Goal: Task Accomplishment & Management: Manage account settings

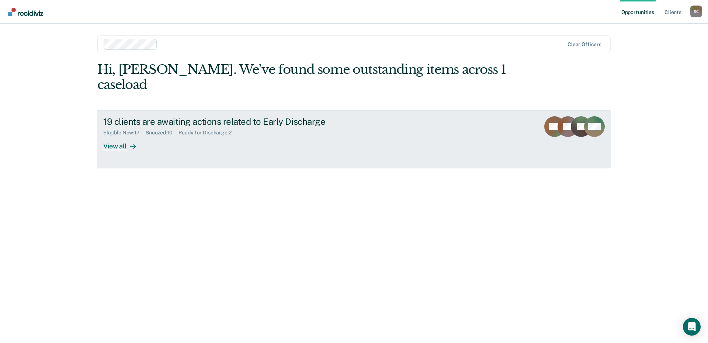
click at [117, 136] on div "View all" at bounding box center [123, 143] width 41 height 14
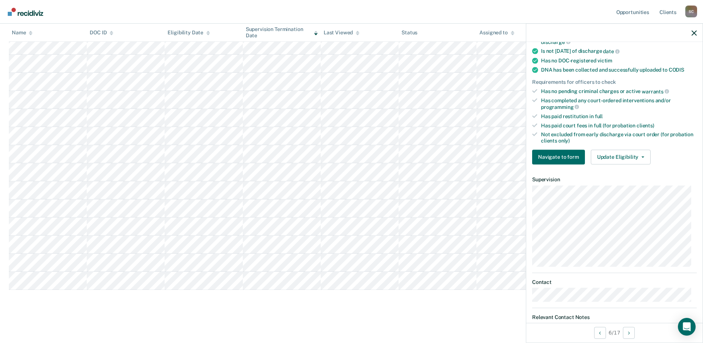
scroll to position [184, 0]
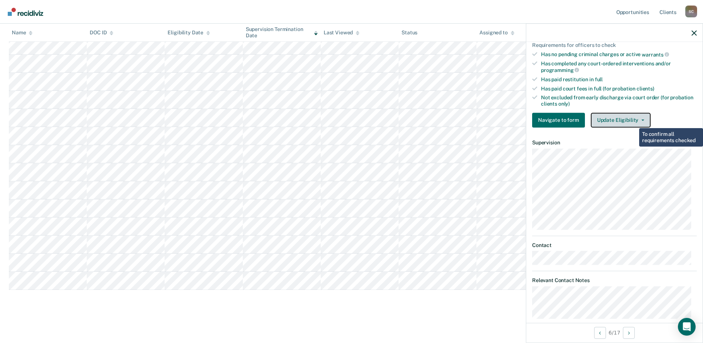
click at [633, 120] on button "Update Eligibility" at bounding box center [621, 120] width 60 height 15
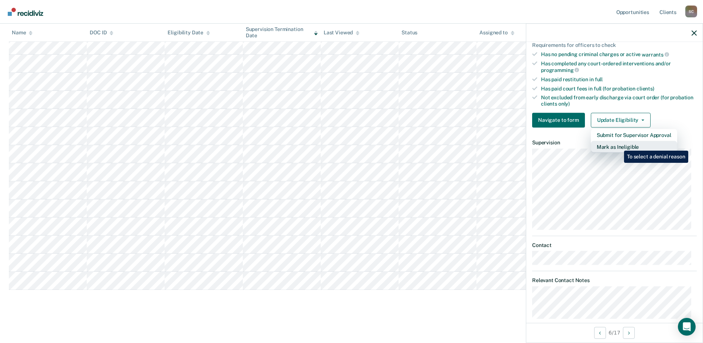
click at [618, 145] on button "Mark as Ineligible" at bounding box center [634, 147] width 86 height 12
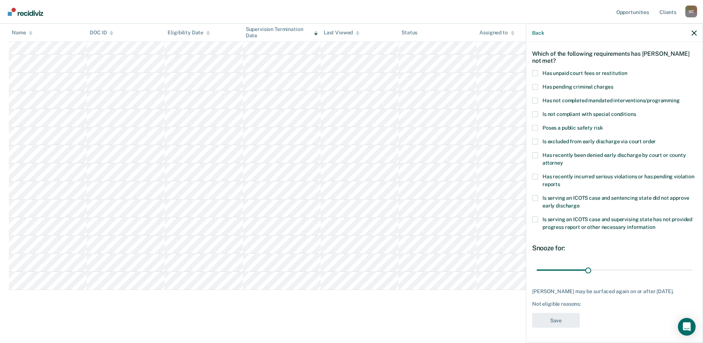
scroll to position [27, 0]
drag, startPoint x: 584, startPoint y: 270, endPoint x: 700, endPoint y: 262, distance: 115.7
click at [692, 264] on input "range" at bounding box center [614, 270] width 156 height 13
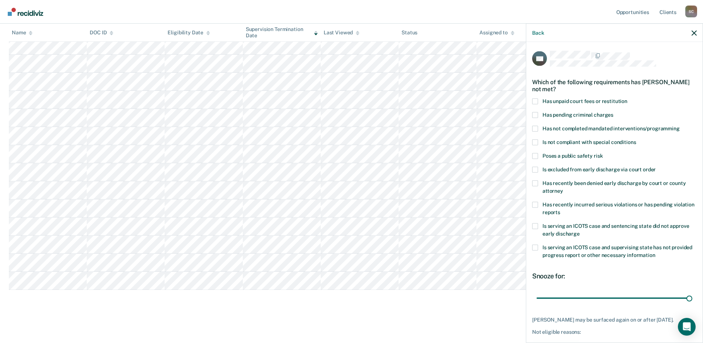
click at [534, 100] on span at bounding box center [535, 101] width 6 height 6
click at [627, 98] on input "Has unpaid court fees or restitution" at bounding box center [627, 98] width 0 height 0
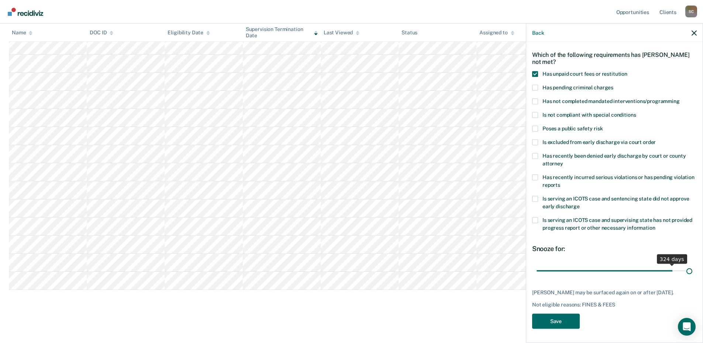
scroll to position [34, 0]
drag, startPoint x: 575, startPoint y: 264, endPoint x: 708, endPoint y: 262, distance: 132.8
type input "365"
click at [692, 263] on input "range" at bounding box center [614, 269] width 156 height 13
click at [549, 317] on button "Save" at bounding box center [556, 319] width 48 height 15
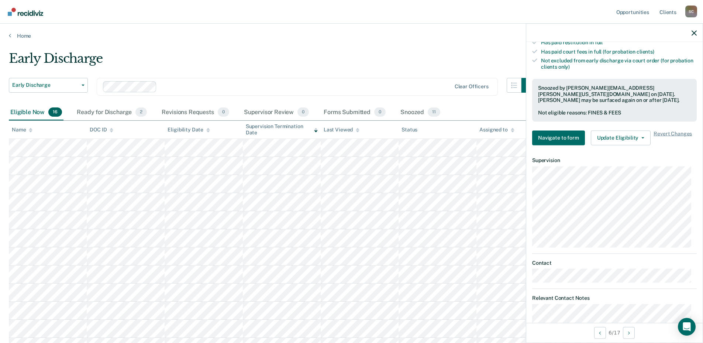
scroll to position [0, 0]
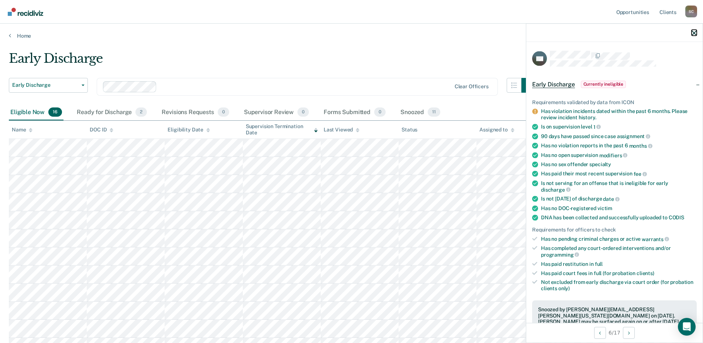
click at [692, 32] on icon "button" at bounding box center [693, 32] width 5 height 5
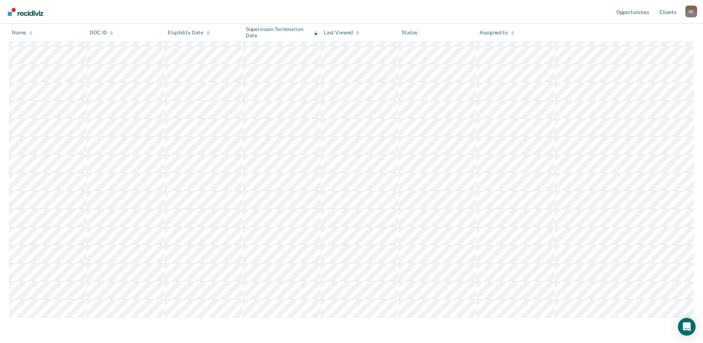
scroll to position [138, 0]
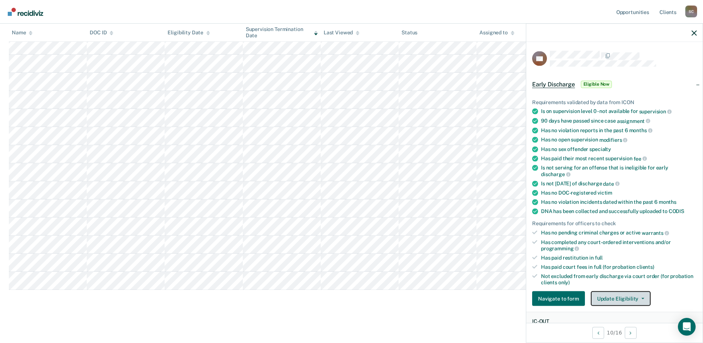
click at [636, 300] on button "Update Eligibility" at bounding box center [621, 298] width 60 height 15
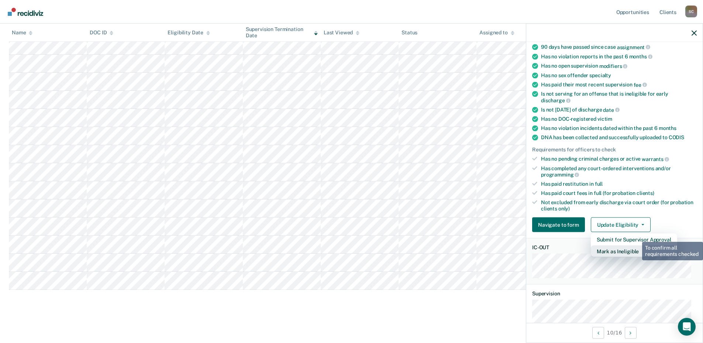
scroll to position [111, 0]
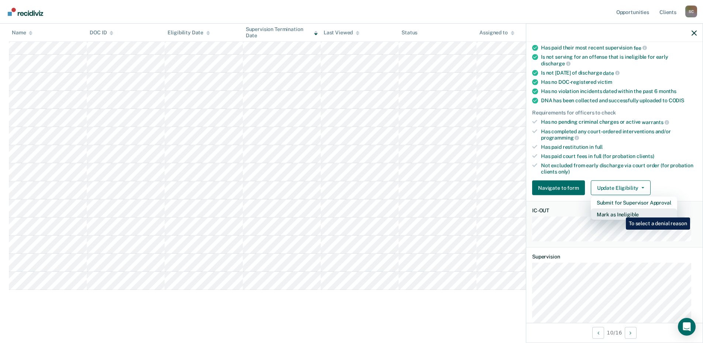
click at [620, 212] on button "Mark as Ineligible" at bounding box center [634, 214] width 86 height 12
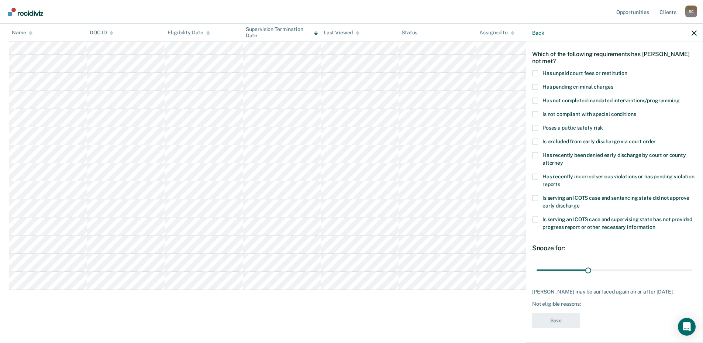
click at [534, 70] on span at bounding box center [535, 73] width 6 height 6
click at [627, 70] on input "Has unpaid court fees or restitution" at bounding box center [627, 70] width 0 height 0
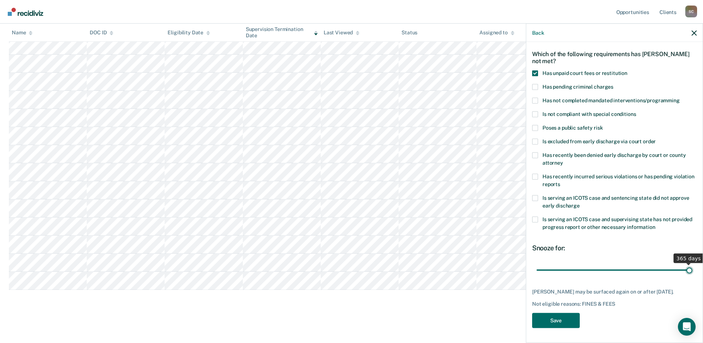
drag, startPoint x: 553, startPoint y: 264, endPoint x: 708, endPoint y: 260, distance: 155.3
click at [692, 263] on input "range" at bounding box center [614, 269] width 156 height 13
drag, startPoint x: 685, startPoint y: 265, endPoint x: 578, endPoint y: 271, distance: 107.1
type input "94"
click at [576, 271] on input "range" at bounding box center [614, 269] width 156 height 13
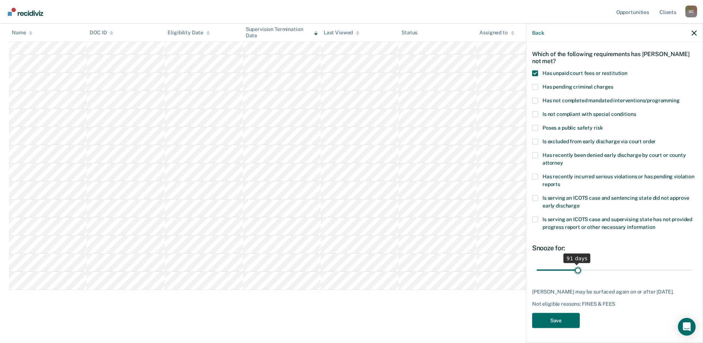
scroll to position [27, 0]
click at [564, 321] on button "Save" at bounding box center [556, 320] width 48 height 15
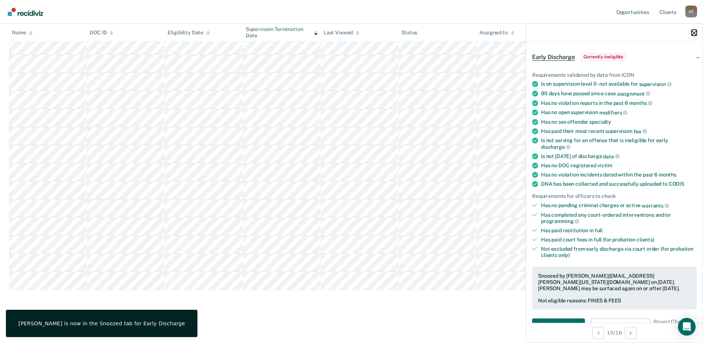
click at [693, 35] on icon "button" at bounding box center [693, 32] width 5 height 5
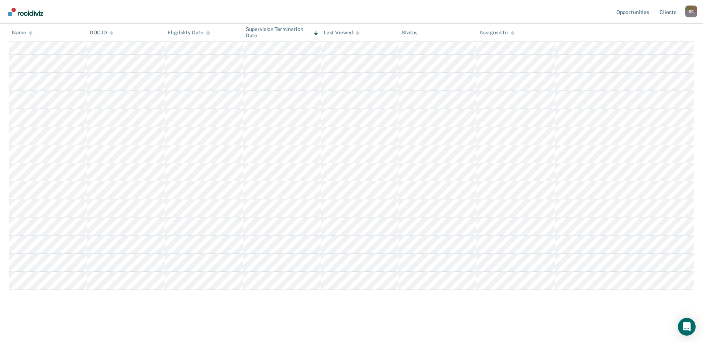
scroll to position [0, 0]
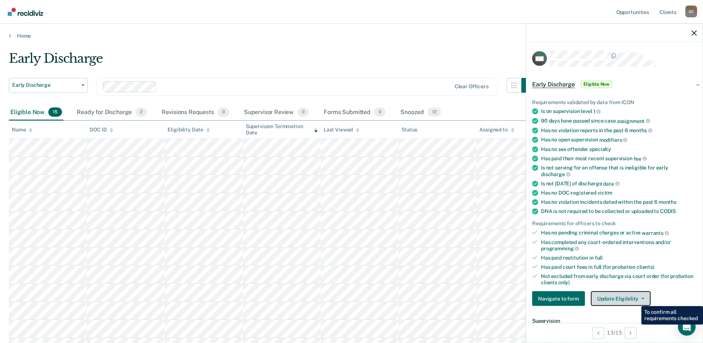
click at [634, 298] on button "Update Eligibility" at bounding box center [621, 298] width 60 height 15
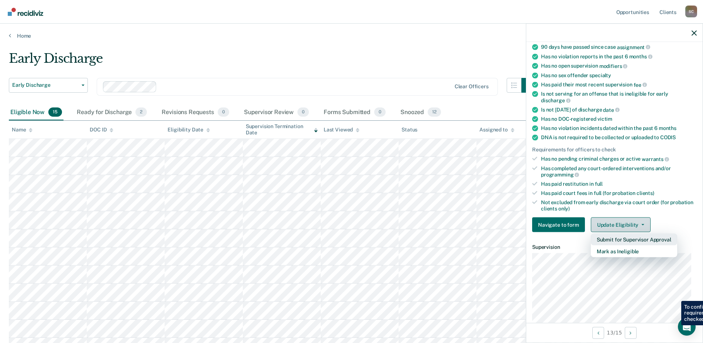
scroll to position [111, 0]
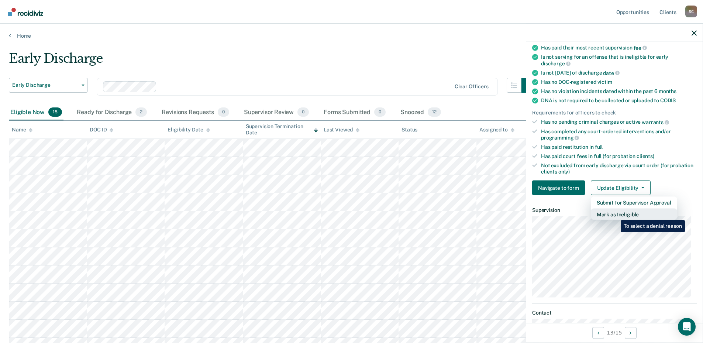
click at [615, 214] on button "Mark as Ineligible" at bounding box center [634, 214] width 86 height 12
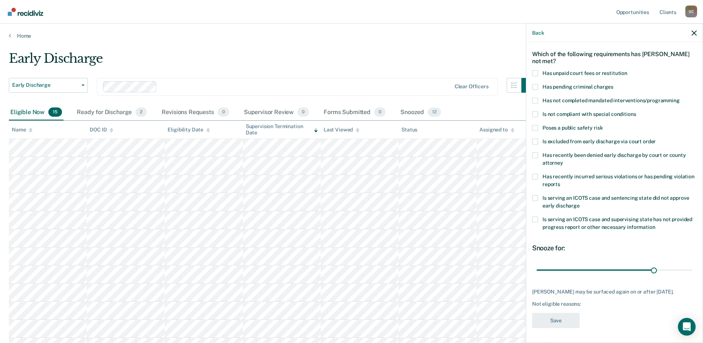
click at [534, 70] on span at bounding box center [535, 73] width 6 height 6
click at [627, 70] on input "Has unpaid court fees or restitution" at bounding box center [627, 70] width 0 height 0
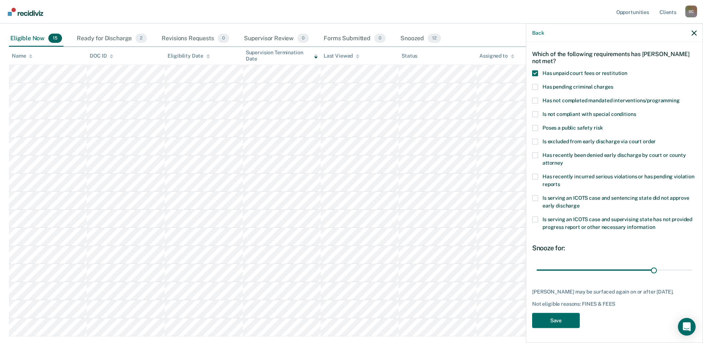
scroll to position [0, 0]
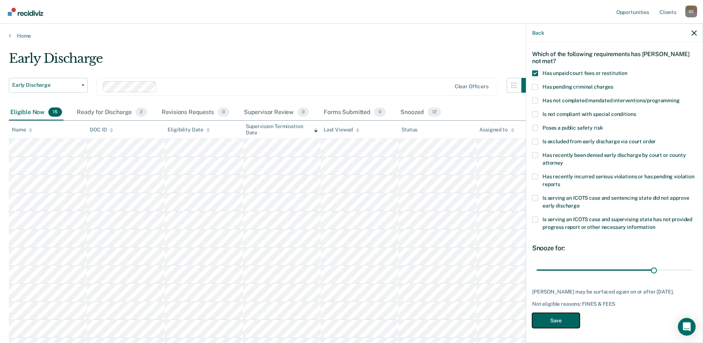
click at [564, 320] on button "Save" at bounding box center [556, 319] width 48 height 15
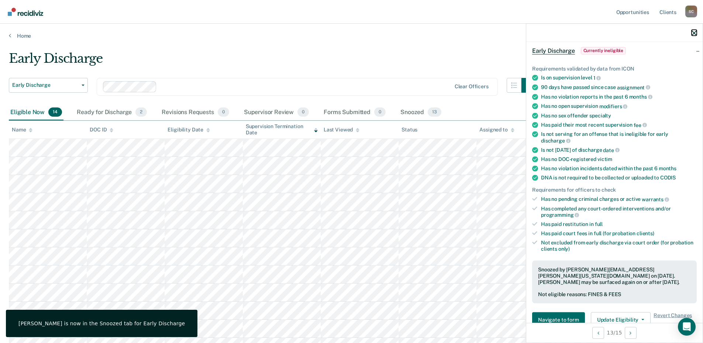
click at [695, 33] on icon "button" at bounding box center [693, 32] width 5 height 5
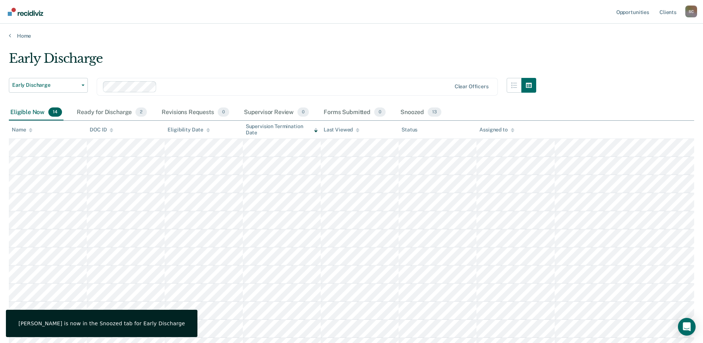
click at [318, 41] on main "Early Discharge Early Discharge Early Discharge Clear officers Eligible Now 14 …" at bounding box center [351, 241] width 703 height 404
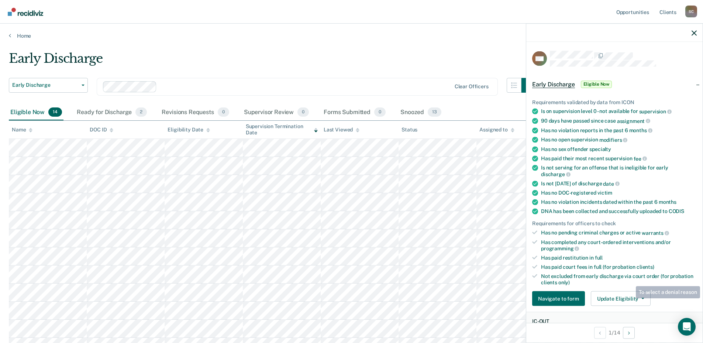
scroll to position [74, 0]
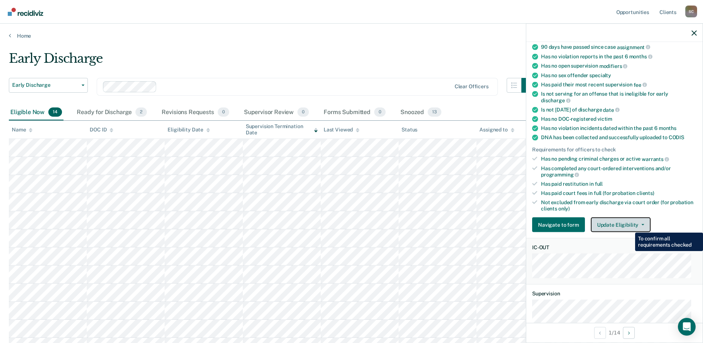
click at [619, 224] on button "Update Eligibility" at bounding box center [621, 224] width 60 height 15
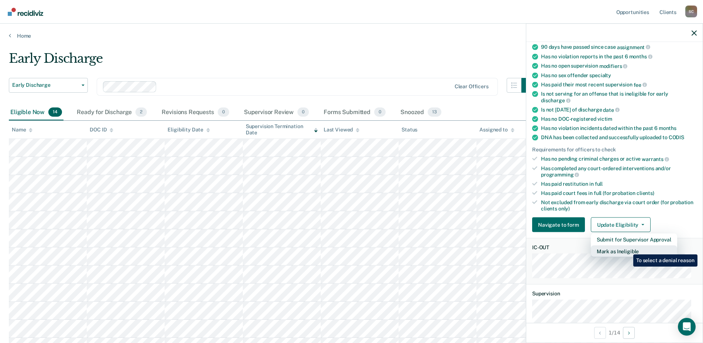
click at [627, 249] on button "Mark as Ineligible" at bounding box center [634, 251] width 86 height 12
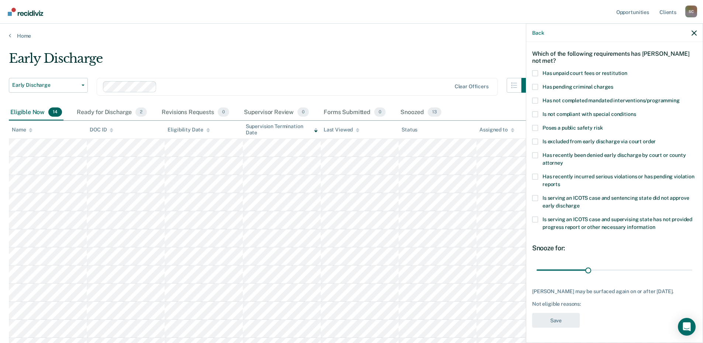
scroll to position [27, 0]
click at [536, 72] on span at bounding box center [535, 74] width 6 height 6
click at [627, 71] on input "Has unpaid court fees or restitution" at bounding box center [627, 71] width 0 height 0
click at [548, 316] on button "Save" at bounding box center [556, 320] width 48 height 15
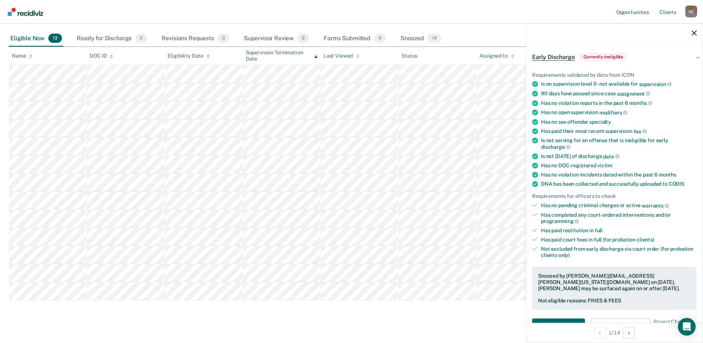
scroll to position [84, 0]
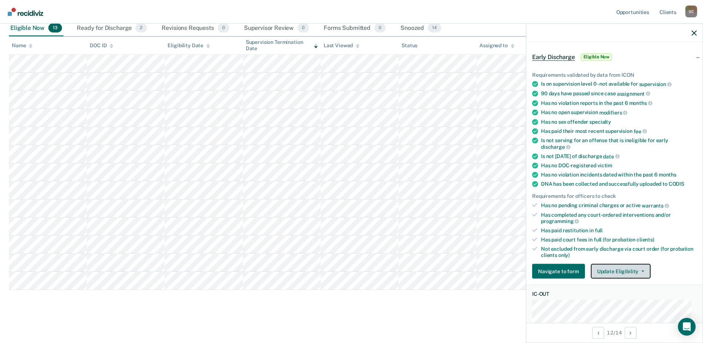
click at [618, 269] on button "Update Eligibility" at bounding box center [621, 271] width 60 height 15
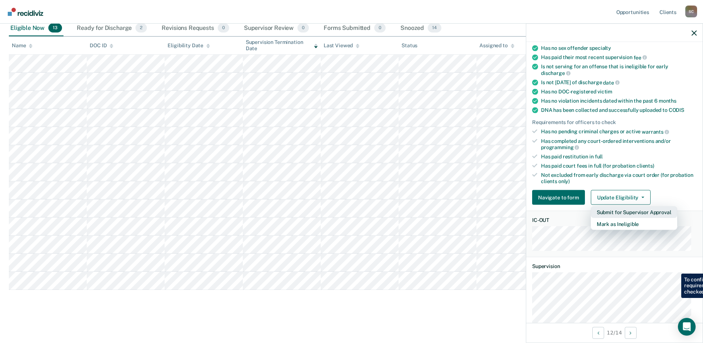
scroll to position [138, 0]
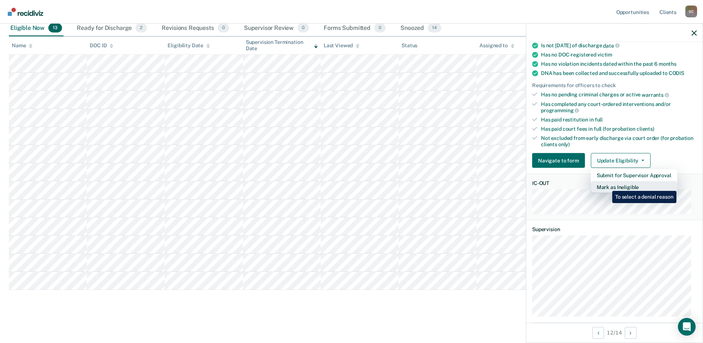
click at [606, 185] on button "Mark as Ineligible" at bounding box center [634, 187] width 86 height 12
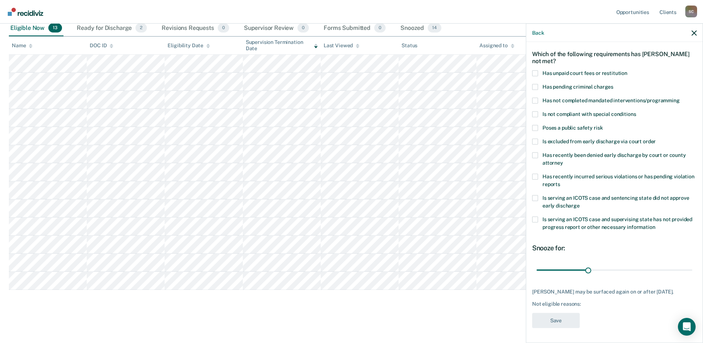
scroll to position [34, 0]
click at [536, 70] on span at bounding box center [535, 73] width 6 height 6
click at [627, 70] on input "Has unpaid court fees or restitution" at bounding box center [627, 70] width 0 height 0
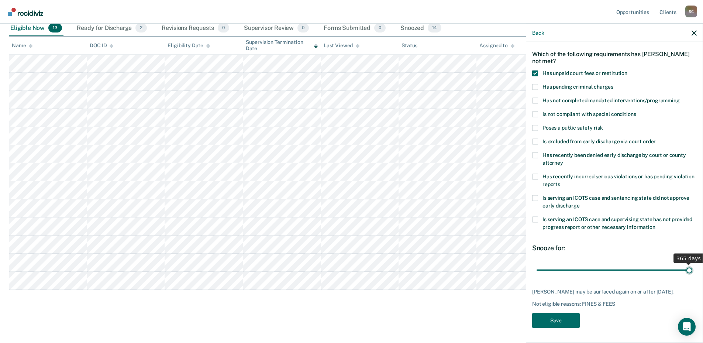
drag, startPoint x: 554, startPoint y: 264, endPoint x: 708, endPoint y: 259, distance: 154.3
click at [692, 263] on input "range" at bounding box center [614, 269] width 156 height 13
drag, startPoint x: 682, startPoint y: 263, endPoint x: 597, endPoint y: 293, distance: 90.4
type input "127"
click at [589, 266] on input "range" at bounding box center [614, 269] width 156 height 13
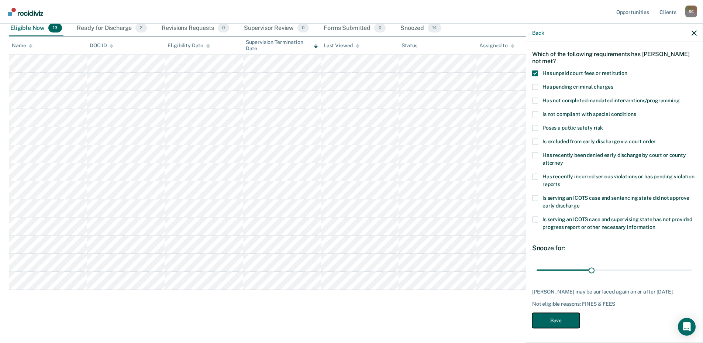
click at [556, 316] on button "Save" at bounding box center [556, 319] width 48 height 15
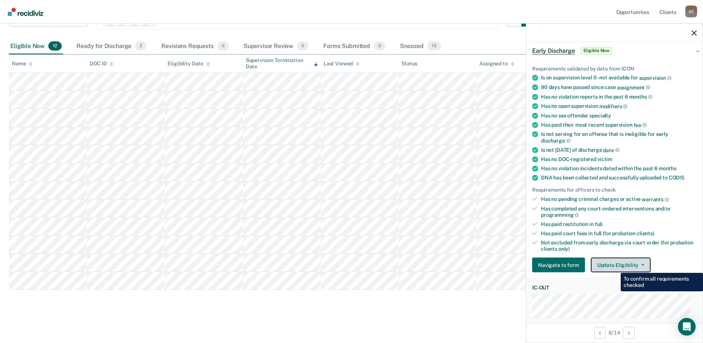
click at [613, 266] on button "Update Eligibility" at bounding box center [621, 264] width 60 height 15
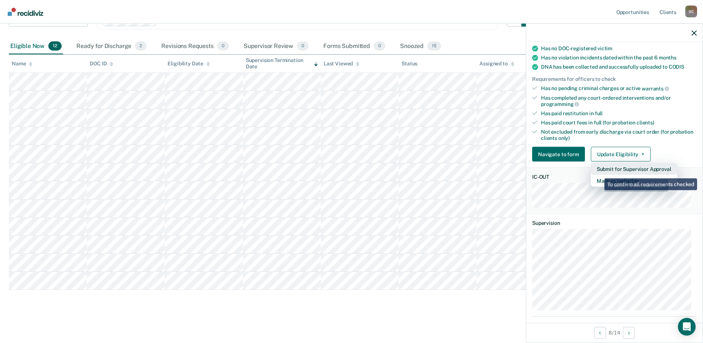
click at [599, 173] on button "Submit for Supervisor Approval" at bounding box center [634, 169] width 86 height 12
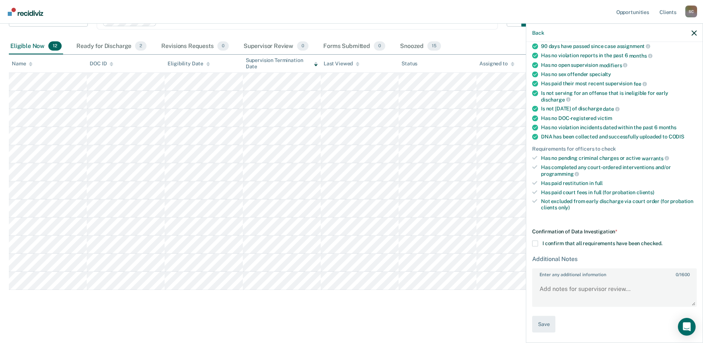
scroll to position [74, 0]
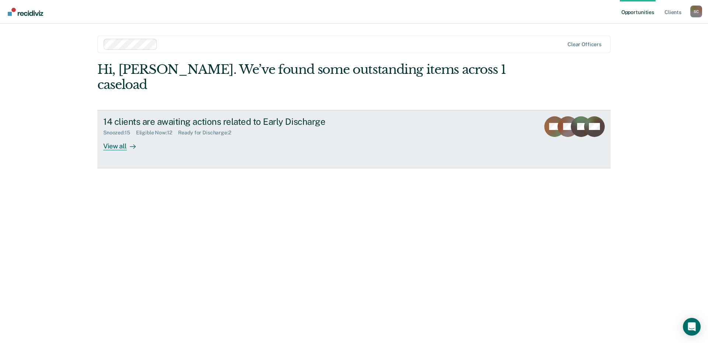
click at [136, 136] on div "View all" at bounding box center [123, 143] width 41 height 14
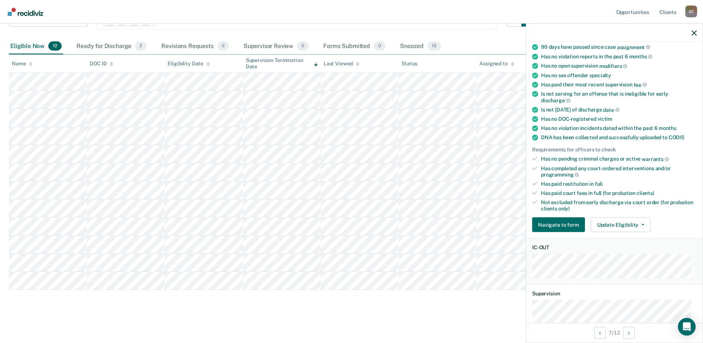
scroll to position [111, 0]
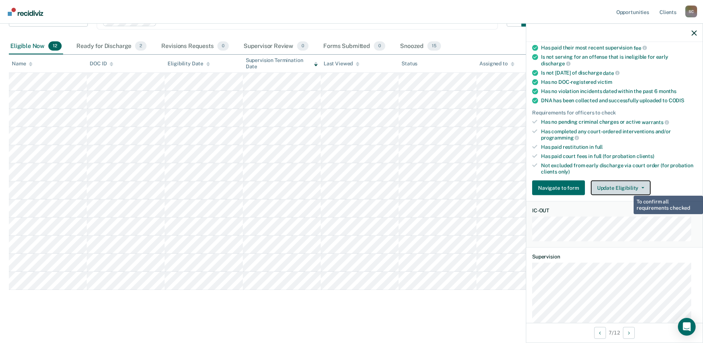
click at [629, 189] on button "Update Eligibility" at bounding box center [621, 187] width 60 height 15
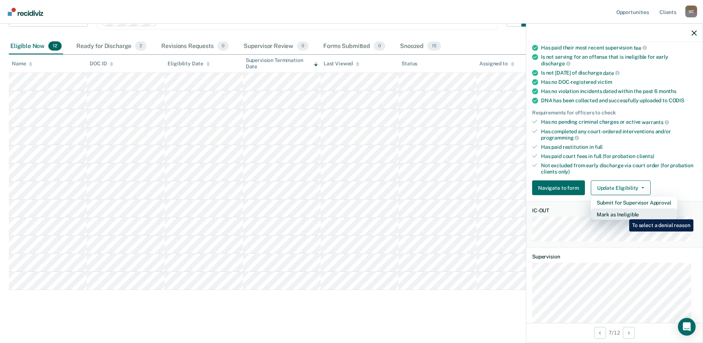
click at [623, 214] on button "Mark as Ineligible" at bounding box center [634, 214] width 86 height 12
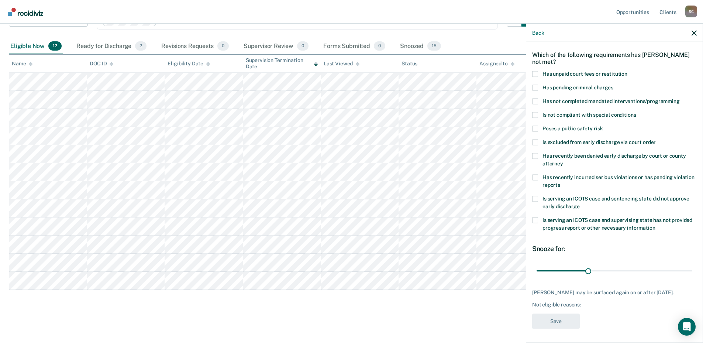
click at [532, 72] on span at bounding box center [535, 74] width 6 height 6
click at [627, 71] on input "Has unpaid court fees or restitution" at bounding box center [627, 71] width 0 height 0
drag, startPoint x: 552, startPoint y: 269, endPoint x: 598, endPoint y: 266, distance: 46.2
type input "150"
click at [598, 266] on input "range" at bounding box center [614, 270] width 156 height 13
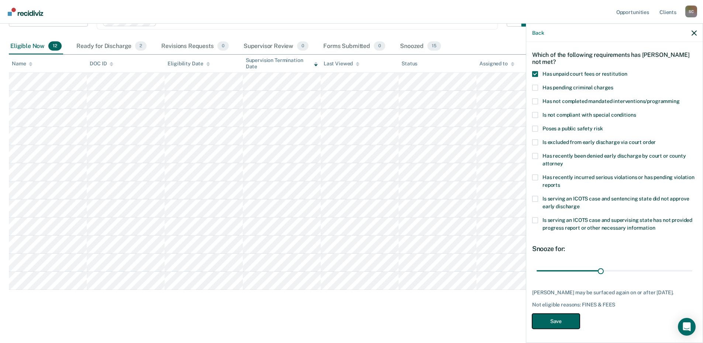
click at [544, 321] on button "Save" at bounding box center [556, 320] width 48 height 15
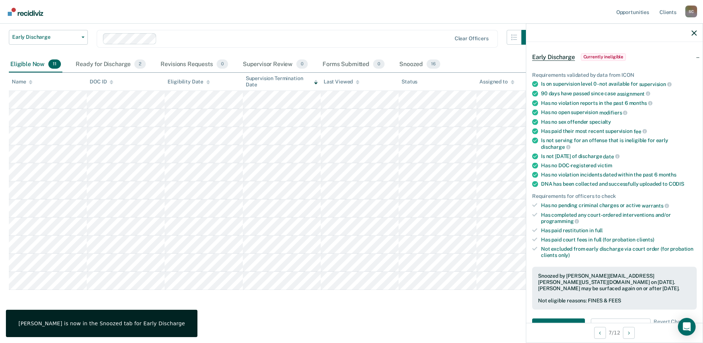
click at [263, 308] on div "Early Discharge Early Discharge Early Discharge Clear officers Eligible Now 11 …" at bounding box center [351, 157] width 685 height 308
drag, startPoint x: 694, startPoint y: 33, endPoint x: 507, endPoint y: 38, distance: 187.4
click at [692, 32] on icon "button" at bounding box center [693, 32] width 5 height 5
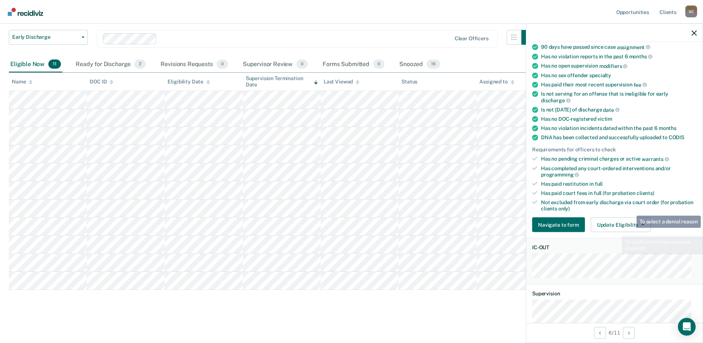
scroll to position [111, 0]
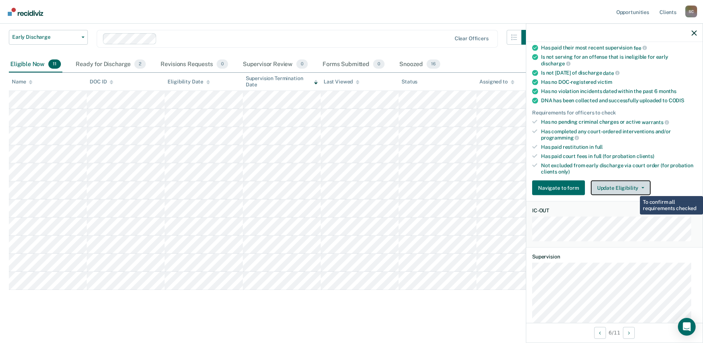
click at [634, 184] on button "Update Eligibility" at bounding box center [621, 187] width 60 height 15
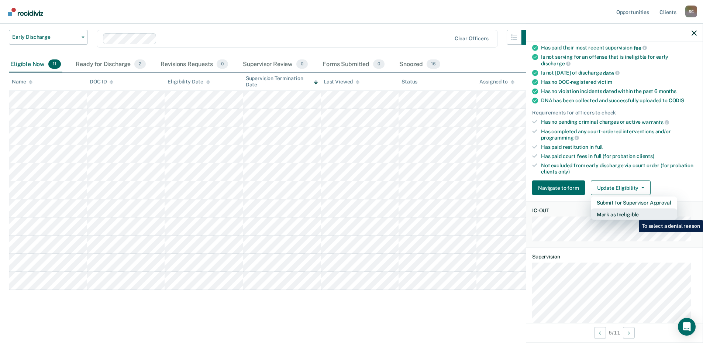
click at [633, 214] on button "Mark as Ineligible" at bounding box center [634, 214] width 86 height 12
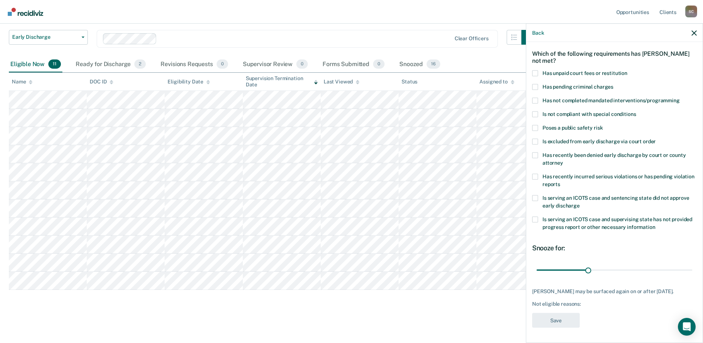
scroll to position [34, 0]
click at [539, 70] on label "Has unpaid court fees or restitution" at bounding box center [614, 74] width 165 height 8
click at [627, 70] on input "Has unpaid court fees or restitution" at bounding box center [627, 70] width 0 height 0
drag, startPoint x: 550, startPoint y: 263, endPoint x: 604, endPoint y: 262, distance: 53.5
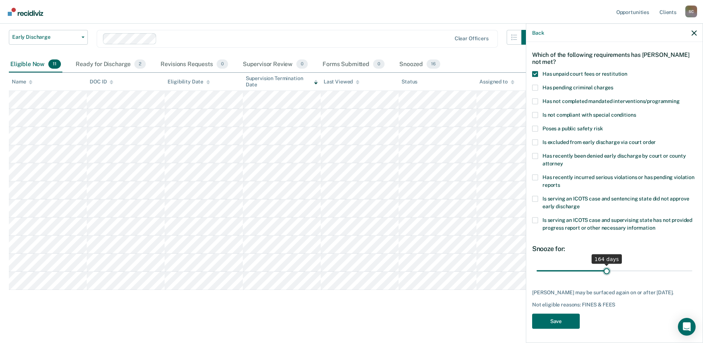
click at [604, 264] on input "range" at bounding box center [614, 270] width 156 height 13
type input "160"
click at [602, 271] on input "range" at bounding box center [614, 270] width 156 height 13
click at [545, 320] on button "Save" at bounding box center [556, 320] width 48 height 15
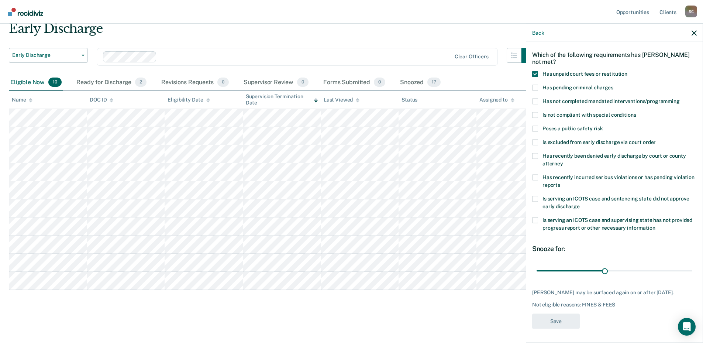
scroll to position [30, 0]
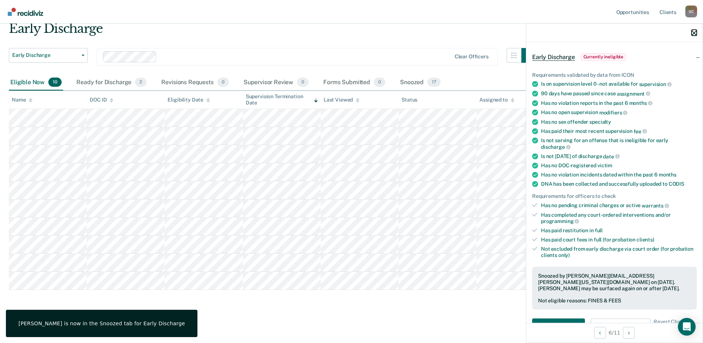
click at [692, 31] on icon "button" at bounding box center [693, 32] width 5 height 5
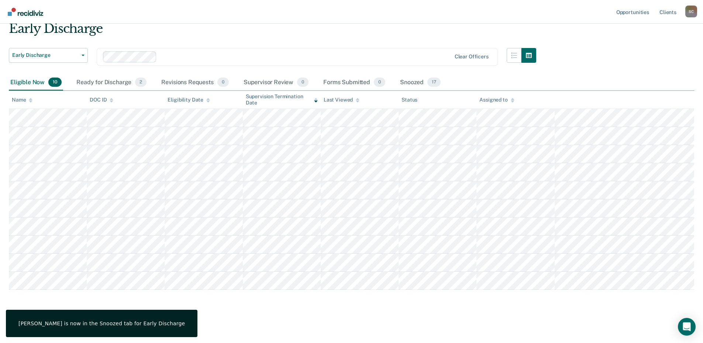
click at [231, 55] on div at bounding box center [305, 56] width 291 height 8
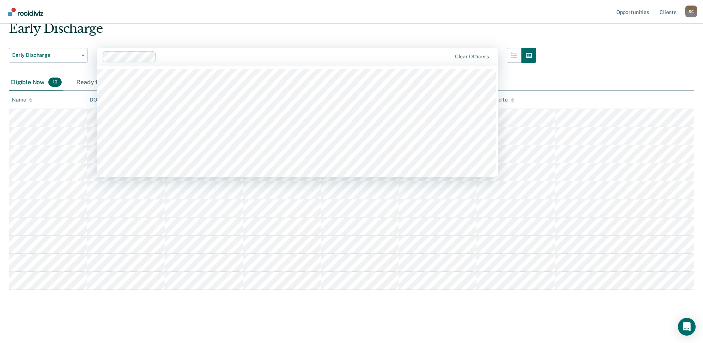
click at [210, 29] on div "Early Discharge" at bounding box center [272, 31] width 527 height 21
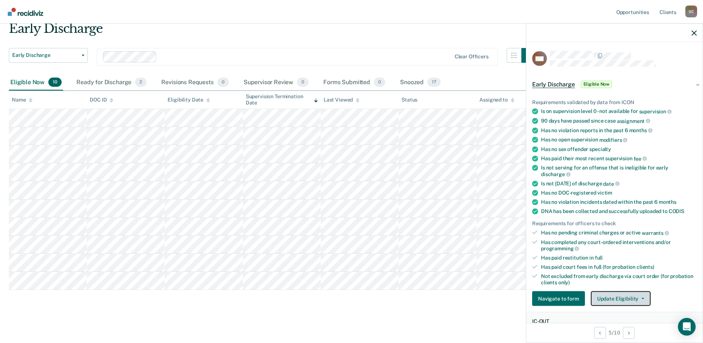
click at [635, 296] on button "Update Eligibility" at bounding box center [621, 298] width 60 height 15
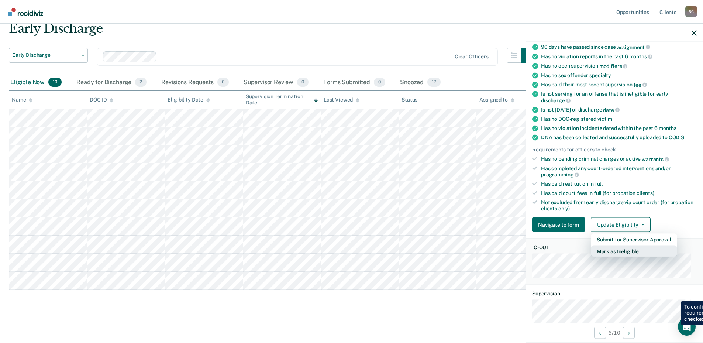
scroll to position [148, 0]
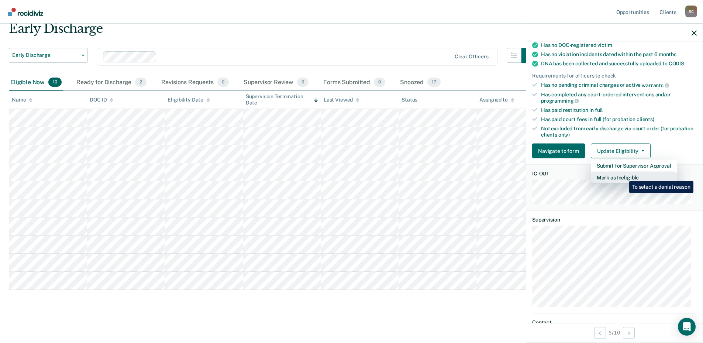
click at [623, 175] on button "Mark as Ineligible" at bounding box center [634, 178] width 86 height 12
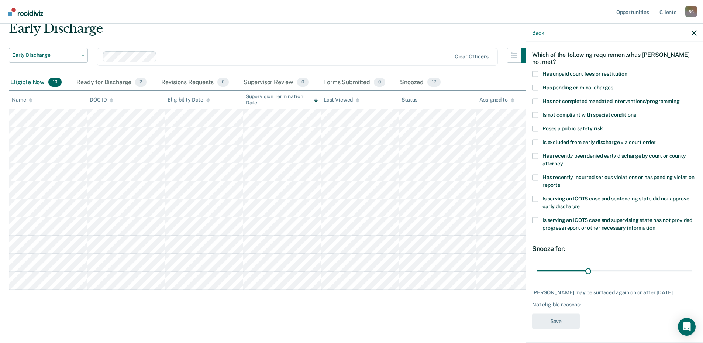
click at [534, 74] on span at bounding box center [535, 74] width 6 height 6
click at [627, 71] on input "Has unpaid court fees or restitution" at bounding box center [627, 71] width 0 height 0
click at [558, 318] on button "Save" at bounding box center [556, 320] width 48 height 15
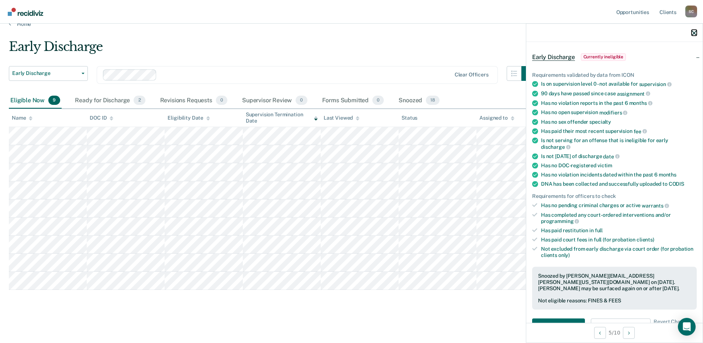
click at [695, 33] on icon "button" at bounding box center [693, 32] width 5 height 5
